Goal: Task Accomplishment & Management: Complete application form

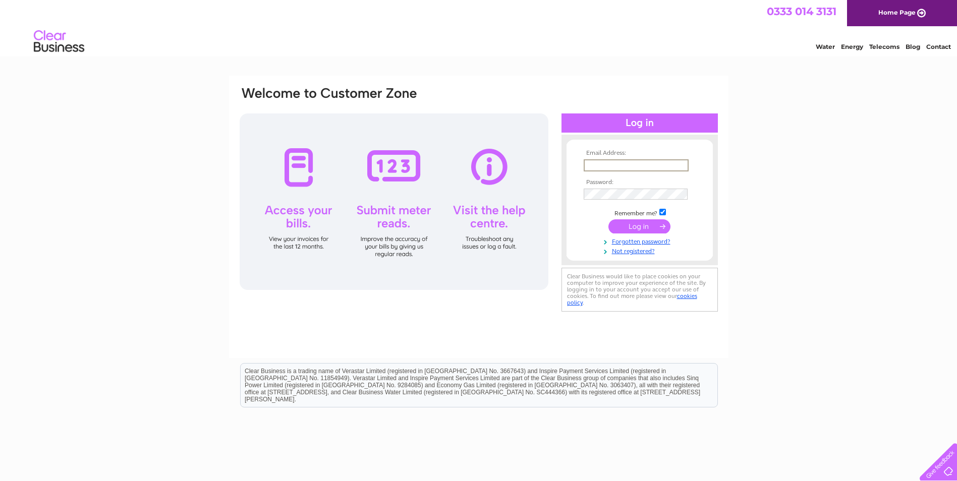
click at [625, 164] on input "text" at bounding box center [636, 165] width 105 height 12
type input "[EMAIL_ADDRESS][DOMAIN_NAME]"
click at [644, 230] on input "submit" at bounding box center [639, 225] width 62 height 14
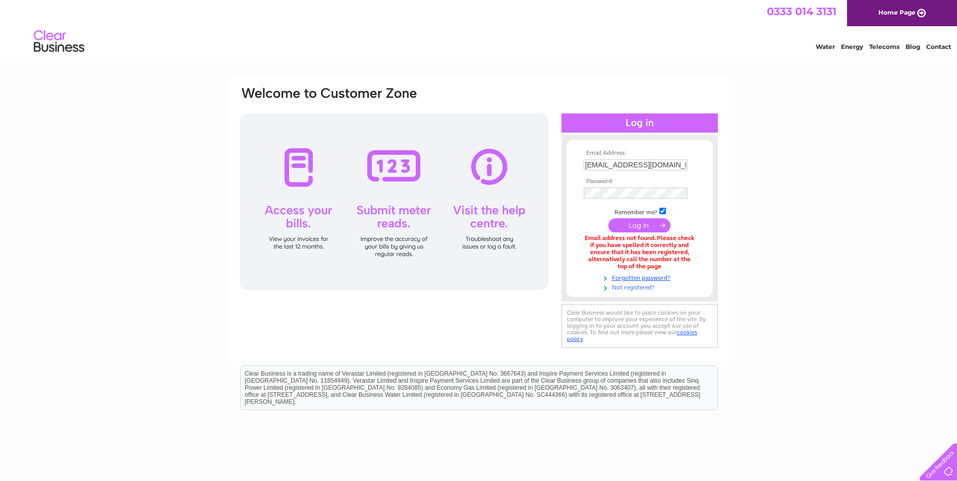
click at [643, 287] on link "Not registered?" at bounding box center [641, 287] width 115 height 10
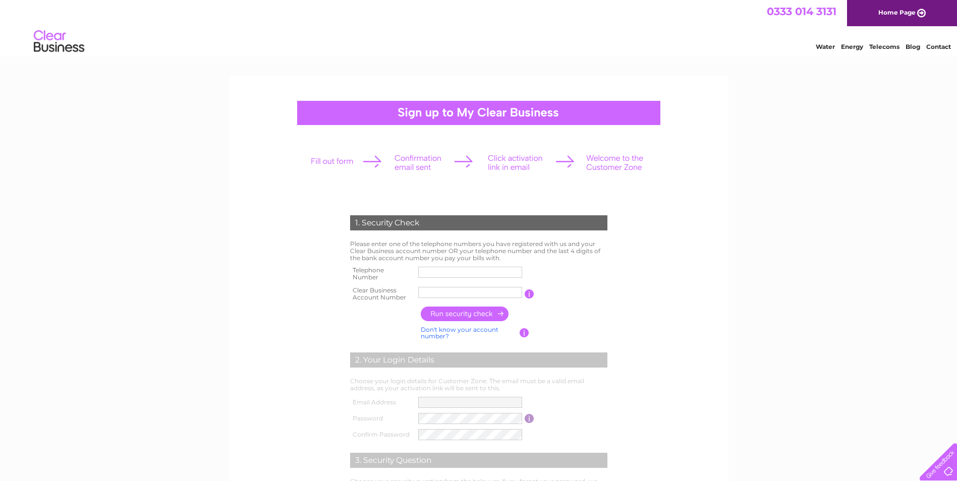
scroll to position [50, 0]
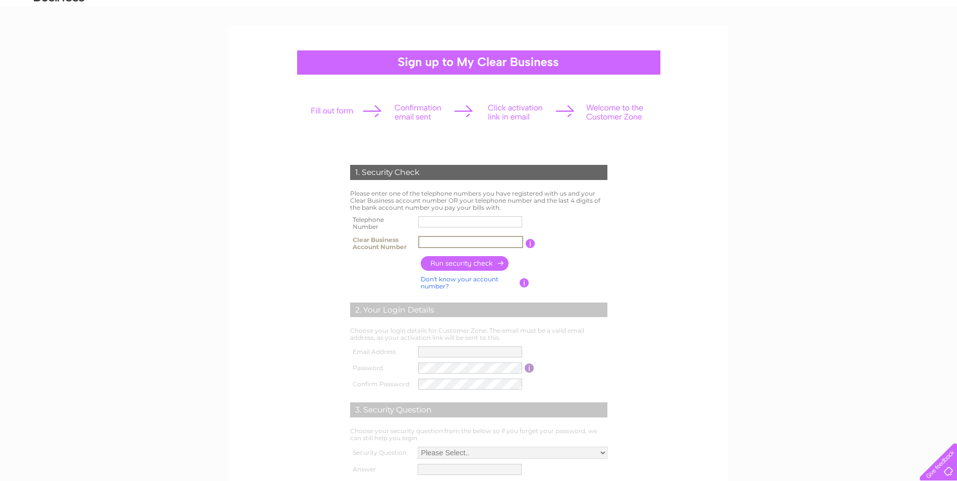
click at [462, 243] on input "text" at bounding box center [470, 242] width 105 height 12
type input "cb3032025"
click at [476, 264] on input "button" at bounding box center [465, 263] width 89 height 15
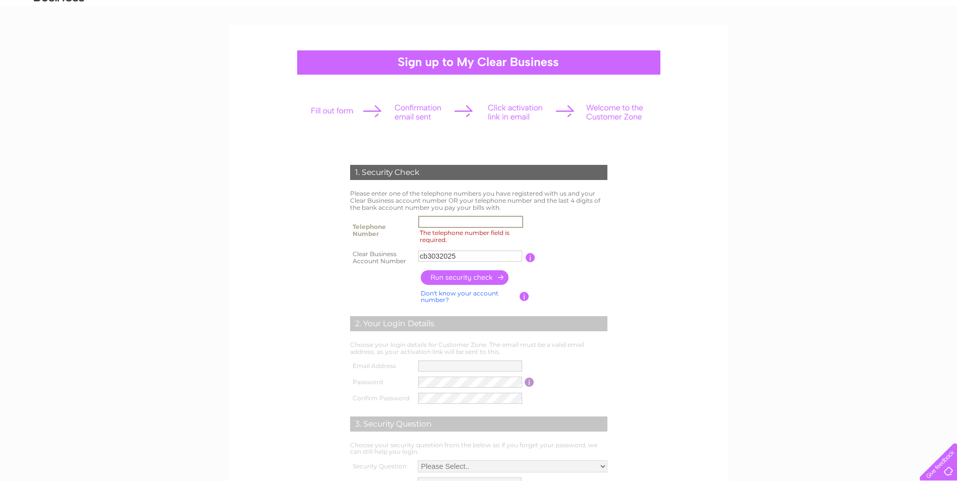
click at [453, 219] on input "The telephone number field is required." at bounding box center [470, 222] width 105 height 12
type input "01224825097"
click at [477, 281] on input "button" at bounding box center [465, 277] width 89 height 15
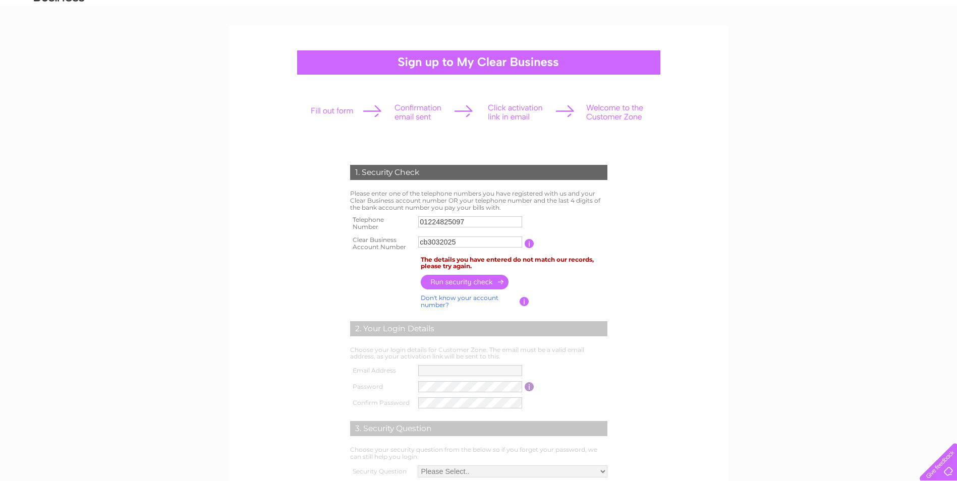
click at [465, 261] on td "The details you have entered do not match our records, please try again." at bounding box center [514, 263] width 192 height 19
drag, startPoint x: 465, startPoint y: 261, endPoint x: 564, endPoint y: 269, distance: 99.2
click at [564, 269] on td "The details you have entered do not match our records, please try again." at bounding box center [514, 263] width 192 height 19
click at [425, 241] on input "cb3032025" at bounding box center [470, 242] width 104 height 11
click at [462, 244] on input "CB3032025" at bounding box center [470, 242] width 105 height 12
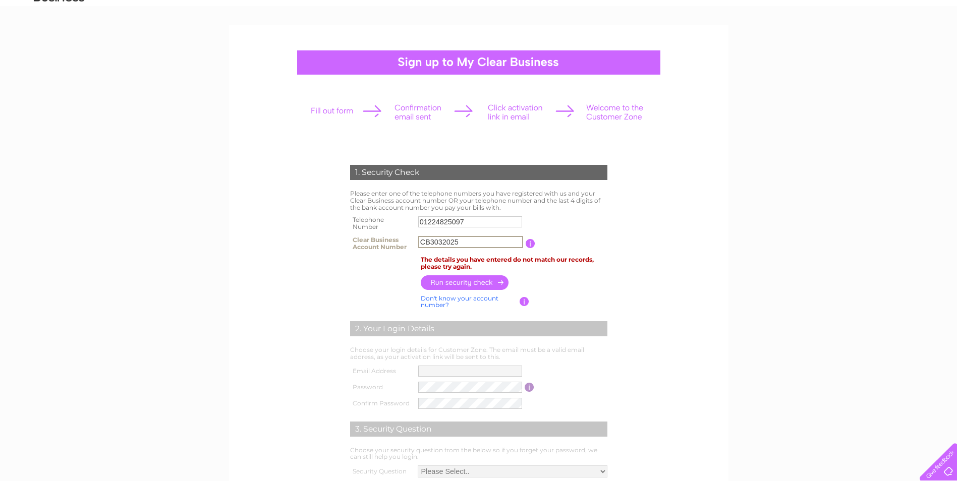
click at [431, 244] on input "CB3032025" at bounding box center [470, 242] width 105 height 12
click at [456, 246] on input "3032025" at bounding box center [470, 242] width 105 height 12
type input "30320258"
click at [469, 283] on input "button" at bounding box center [465, 282] width 89 height 15
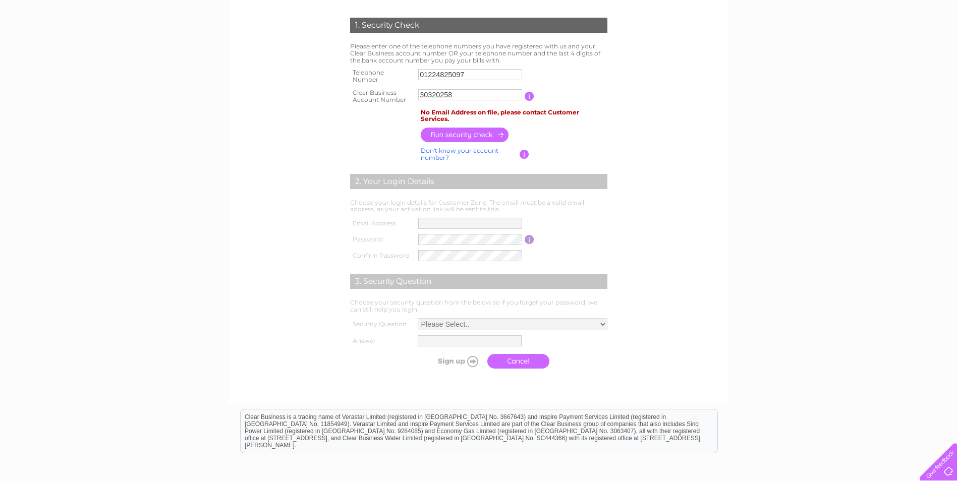
scroll to position [0, 0]
